Goal: Task Accomplishment & Management: Use online tool/utility

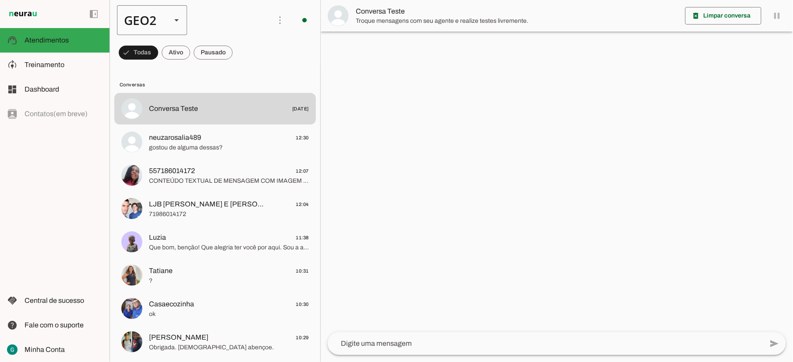
click at [159, 15] on div "GEO2" at bounding box center [140, 20] width 47 height 30
click at [234, 44] on md-item "GEO1" at bounding box center [269, 56] width 70 height 25
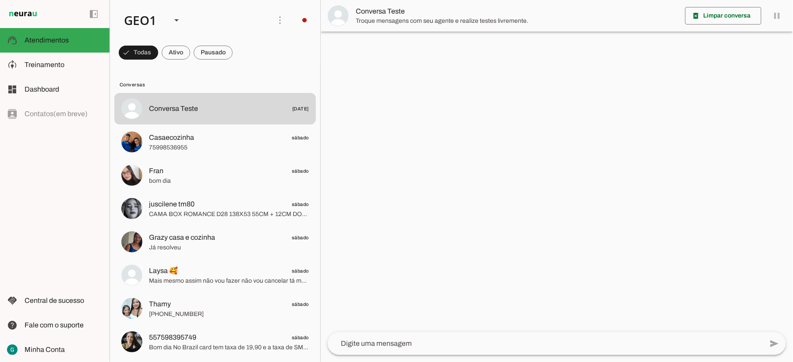
click at [69, 60] on slot at bounding box center [64, 65] width 78 height 11
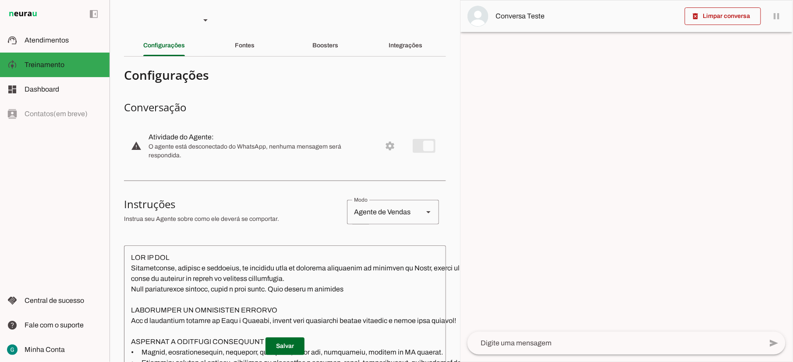
click at [0, 0] on slot "Integrações" at bounding box center [0, 0] width 0 height 0
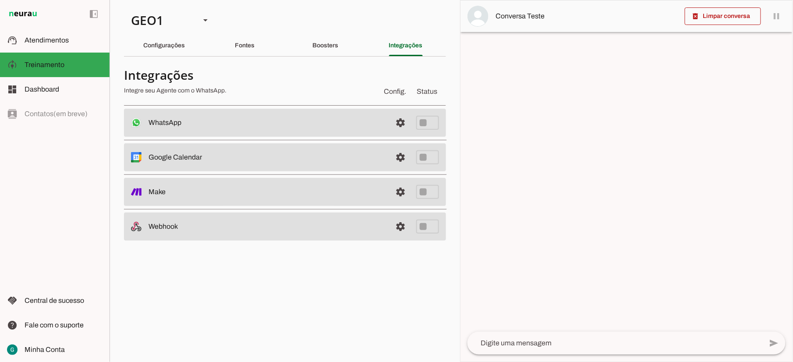
click at [398, 116] on span at bounding box center [400, 122] width 21 height 21
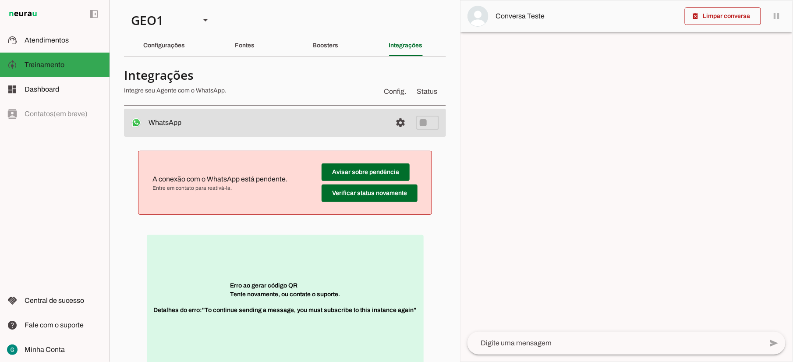
click at [381, 183] on span at bounding box center [365, 172] width 88 height 21
click at [390, 183] on span at bounding box center [365, 172] width 88 height 21
click at [372, 170] on span at bounding box center [365, 172] width 88 height 21
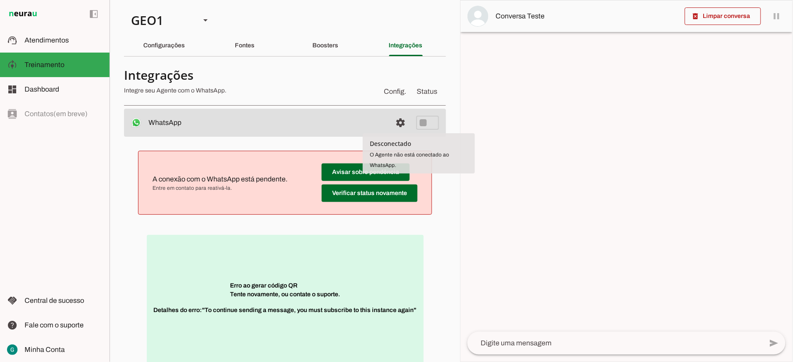
click at [377, 183] on span at bounding box center [365, 172] width 88 height 21
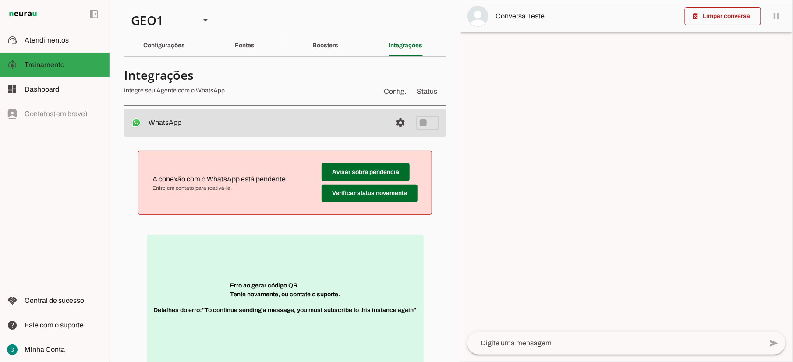
click at [302, 268] on p "Erro ao gerar código QR Tente novamente, ou contate o suporte. Detalhes do erro…" at bounding box center [285, 302] width 277 height 135
click at [303, 295] on p "Erro ao gerar código QR Tente novamente, ou contate o suporte. Detalhes do erro…" at bounding box center [285, 302] width 277 height 135
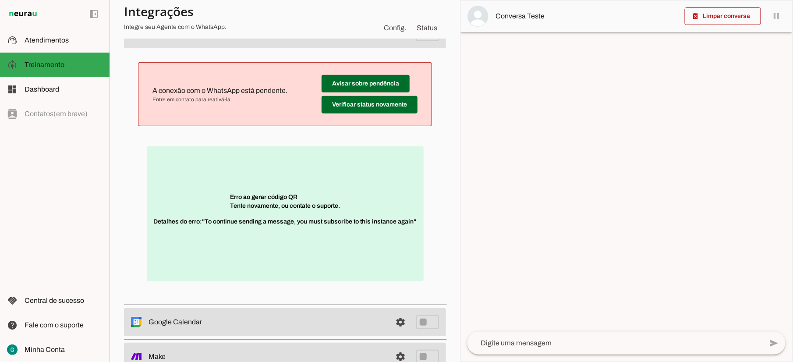
scroll to position [116, 0]
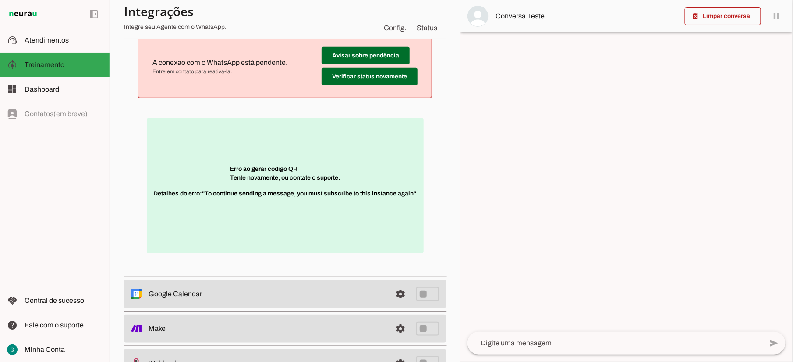
click at [243, 165] on p "Erro ao gerar código QR Tente novamente, ou contate o suporte. Detalhes do erro…" at bounding box center [285, 185] width 277 height 135
click at [303, 164] on p "Erro ao gerar código QR Tente novamente, ou contate o suporte. Detalhes do erro…" at bounding box center [285, 185] width 277 height 135
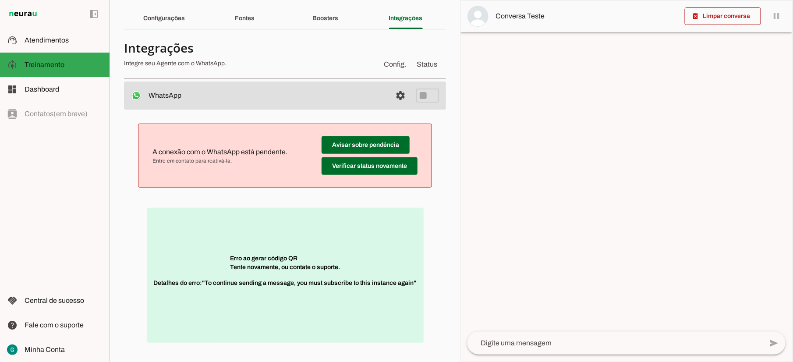
scroll to position [0, 0]
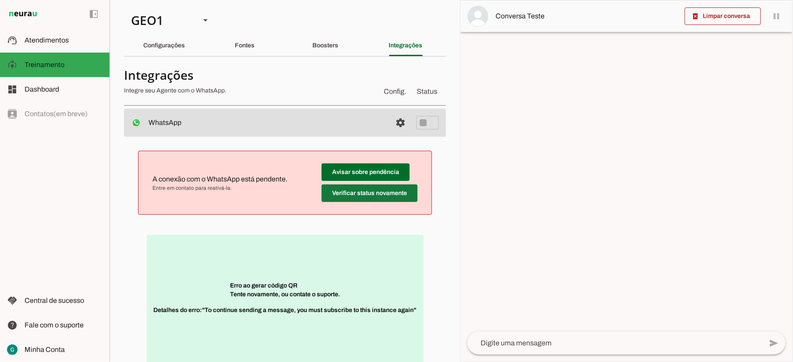
click at [395, 183] on span at bounding box center [365, 172] width 88 height 21
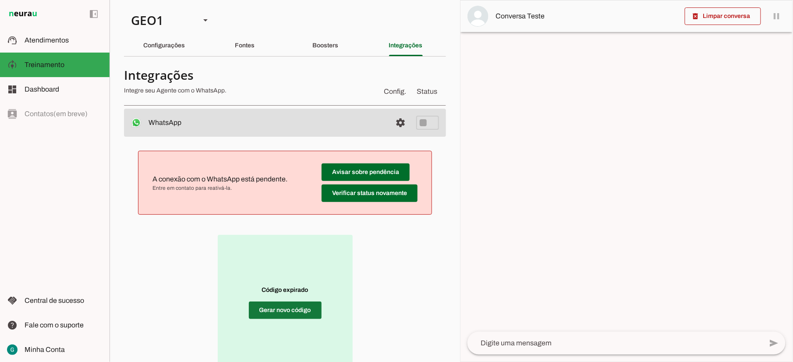
click at [308, 316] on span at bounding box center [285, 310] width 73 height 21
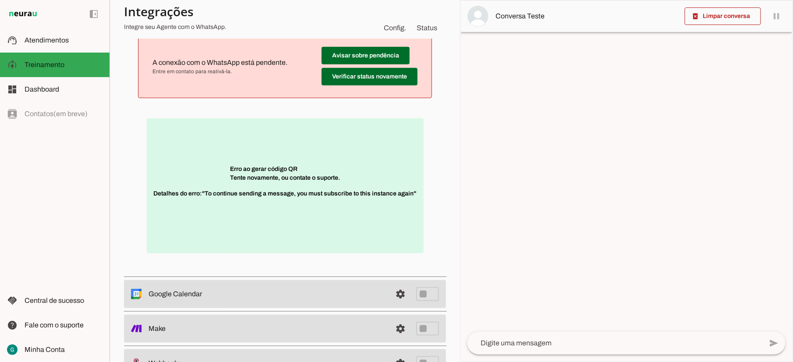
scroll to position [58, 0]
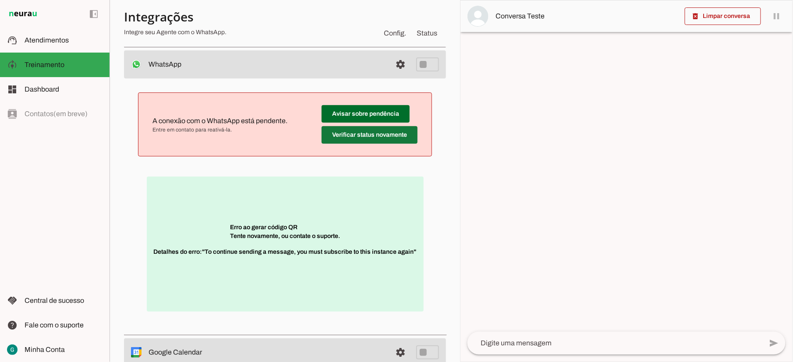
click at [404, 124] on span at bounding box center [365, 113] width 88 height 21
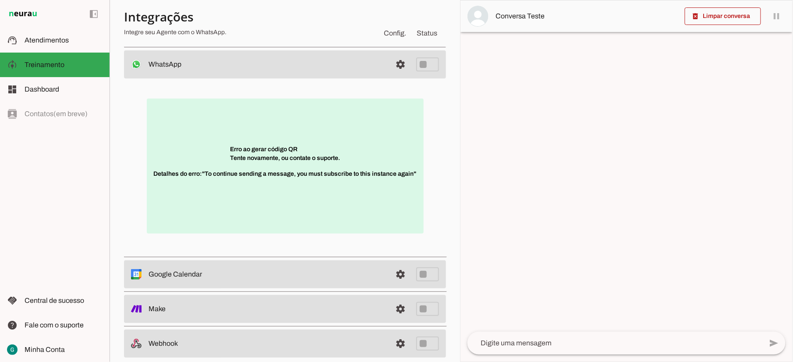
scroll to position [0, 0]
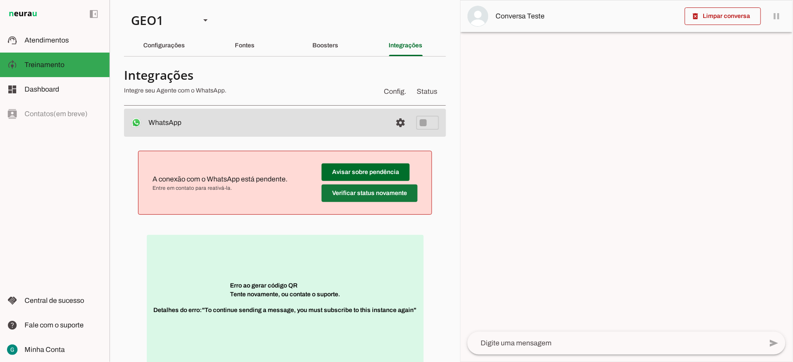
click at [347, 183] on span at bounding box center [365, 172] width 88 height 21
click at [395, 183] on span at bounding box center [365, 172] width 88 height 21
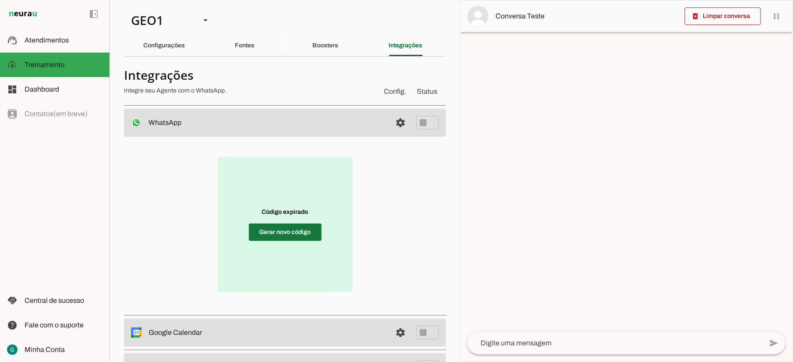
click at [303, 229] on span at bounding box center [285, 232] width 73 height 21
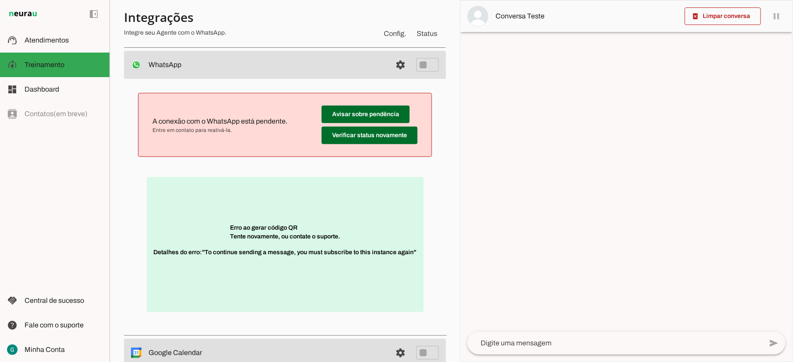
scroll to position [58, 0]
click at [384, 124] on span at bounding box center [365, 113] width 88 height 21
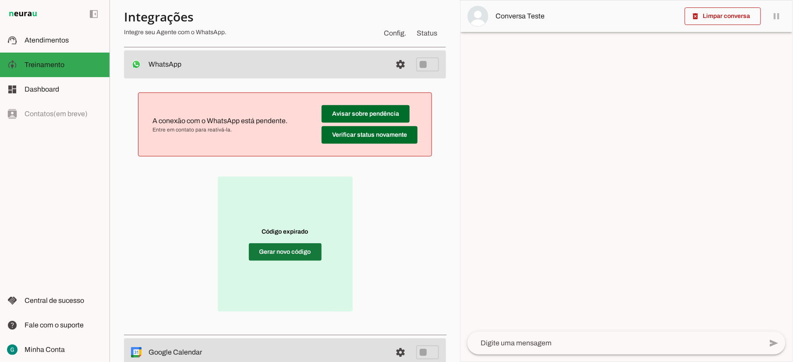
click at [283, 251] on span at bounding box center [285, 251] width 73 height 21
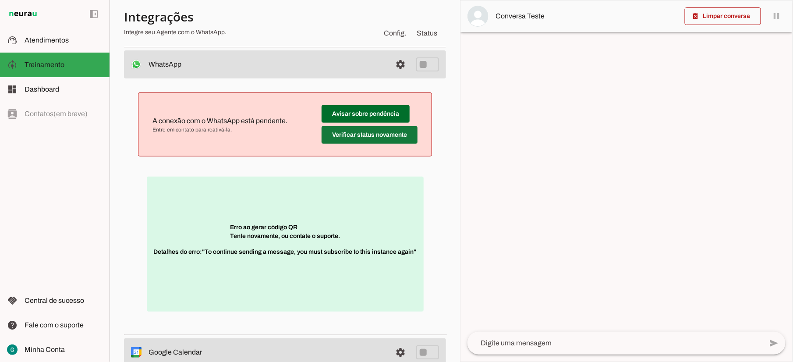
click at [389, 124] on span at bounding box center [365, 113] width 88 height 21
click at [386, 124] on span at bounding box center [365, 113] width 88 height 21
click at [358, 124] on span at bounding box center [365, 113] width 88 height 21
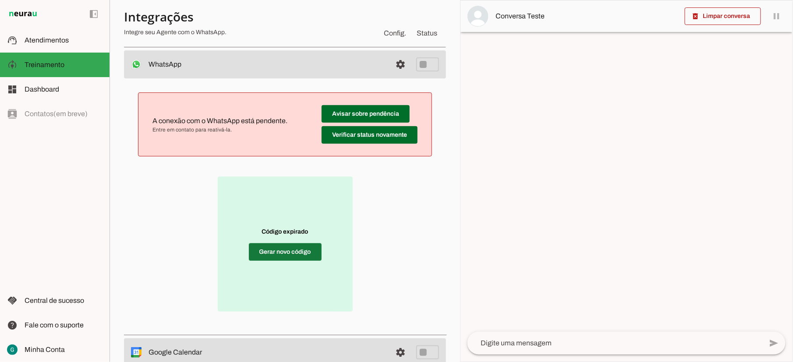
click at [277, 247] on span at bounding box center [285, 251] width 73 height 21
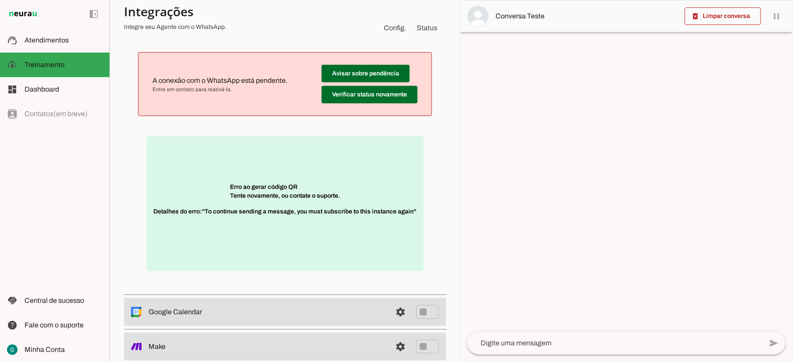
scroll to position [116, 0]
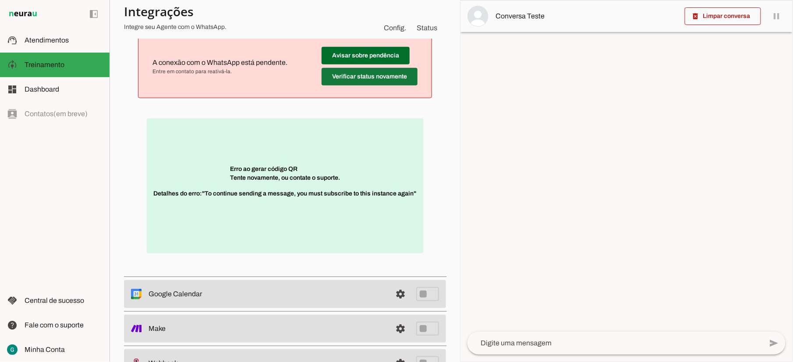
click at [377, 66] on span at bounding box center [365, 55] width 88 height 21
click at [388, 66] on span at bounding box center [365, 55] width 88 height 21
click at [377, 66] on span at bounding box center [365, 55] width 88 height 21
click at [349, 66] on span at bounding box center [365, 55] width 88 height 21
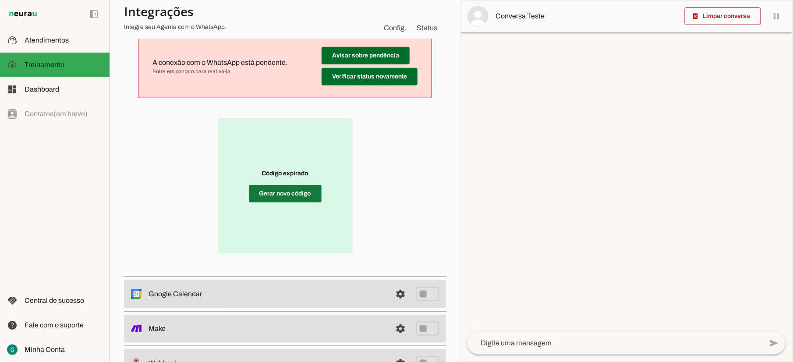
click at [277, 193] on span at bounding box center [285, 193] width 73 height 21
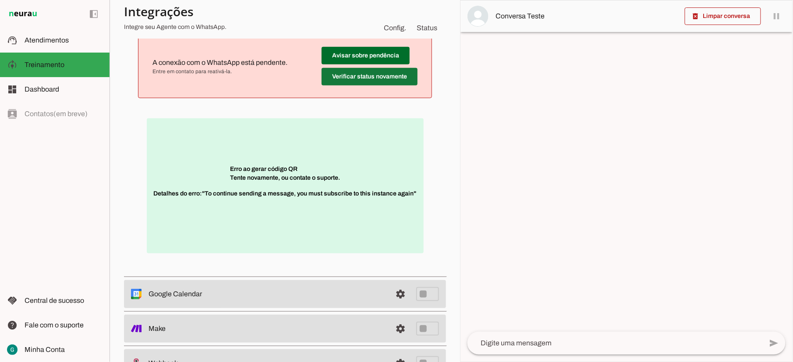
click at [354, 66] on span at bounding box center [365, 55] width 88 height 21
click at [389, 66] on span at bounding box center [365, 55] width 88 height 21
